Goal: Information Seeking & Learning: Learn about a topic

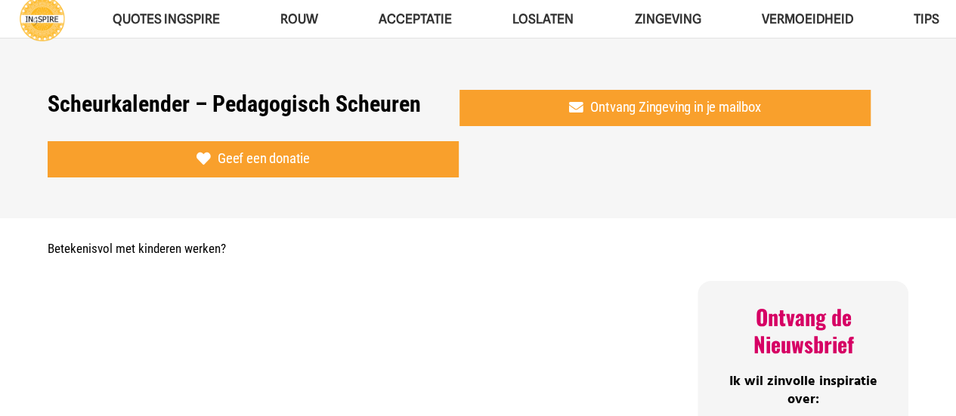
scroll to position [151, 0]
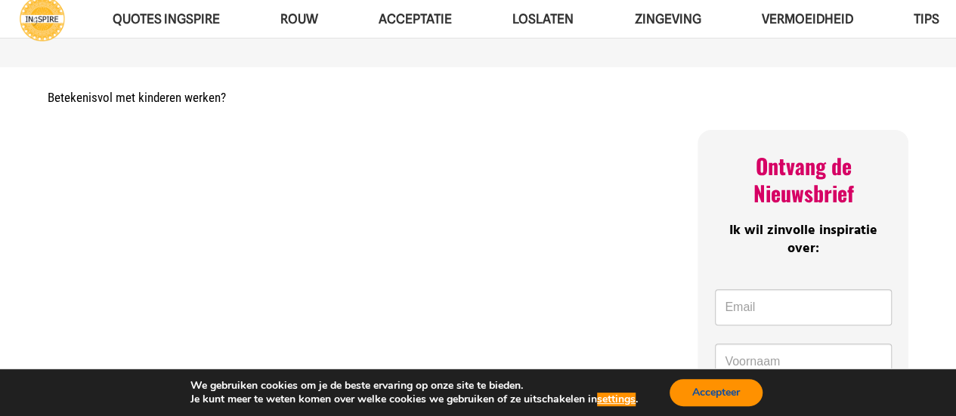
click at [735, 388] on button "Accepteer" at bounding box center [716, 392] width 93 height 27
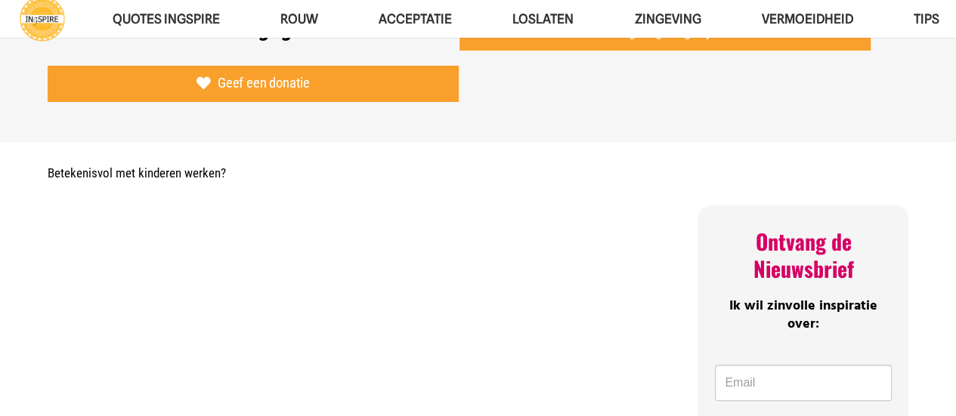
scroll to position [0, 0]
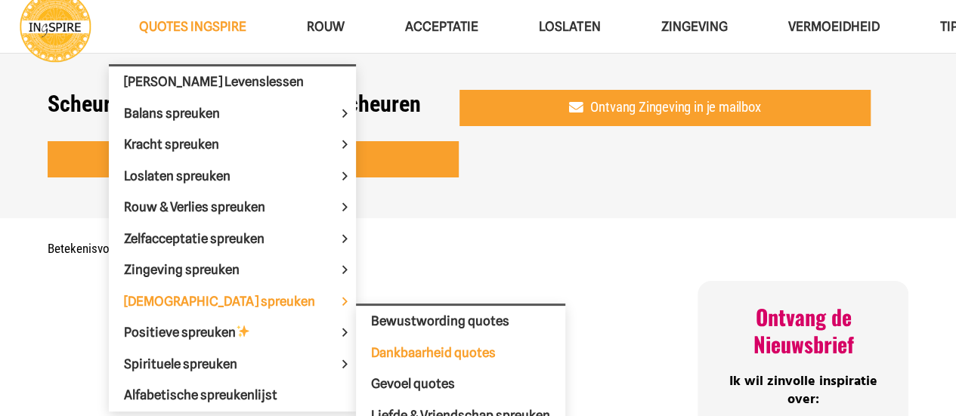
click at [371, 345] on span "Dankbaarheid quotes" at bounding box center [433, 352] width 125 height 15
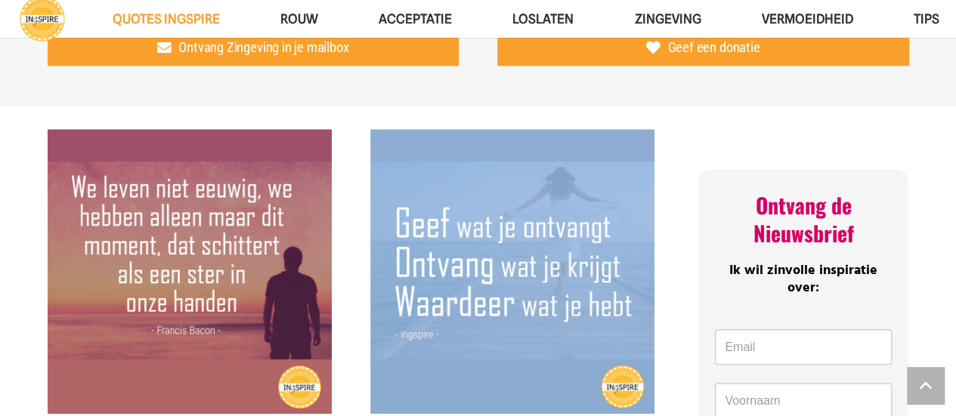
scroll to position [605, 0]
